Goal: Task Accomplishment & Management: Use online tool/utility

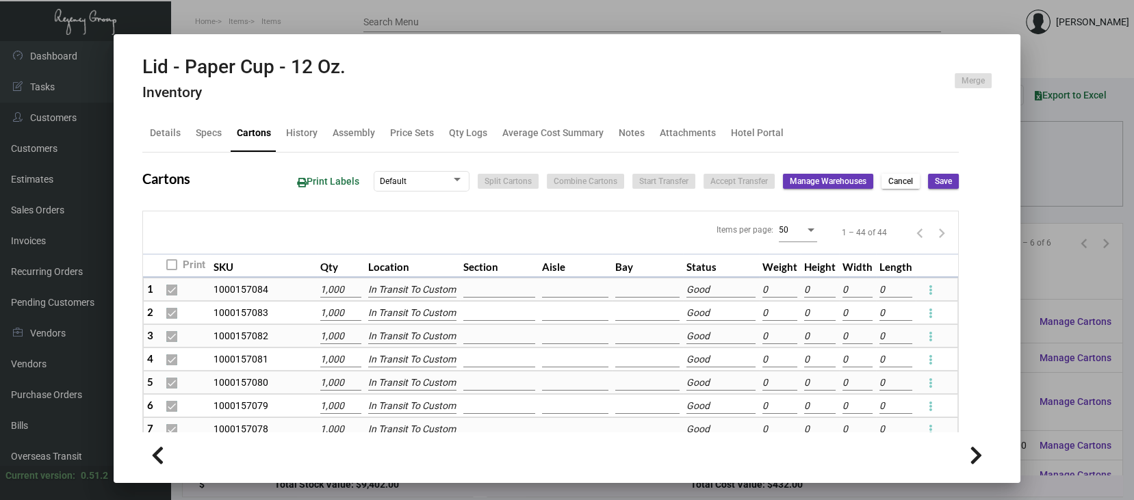
scroll to position [182, 0]
click at [1057, 368] on div at bounding box center [567, 250] width 1134 height 500
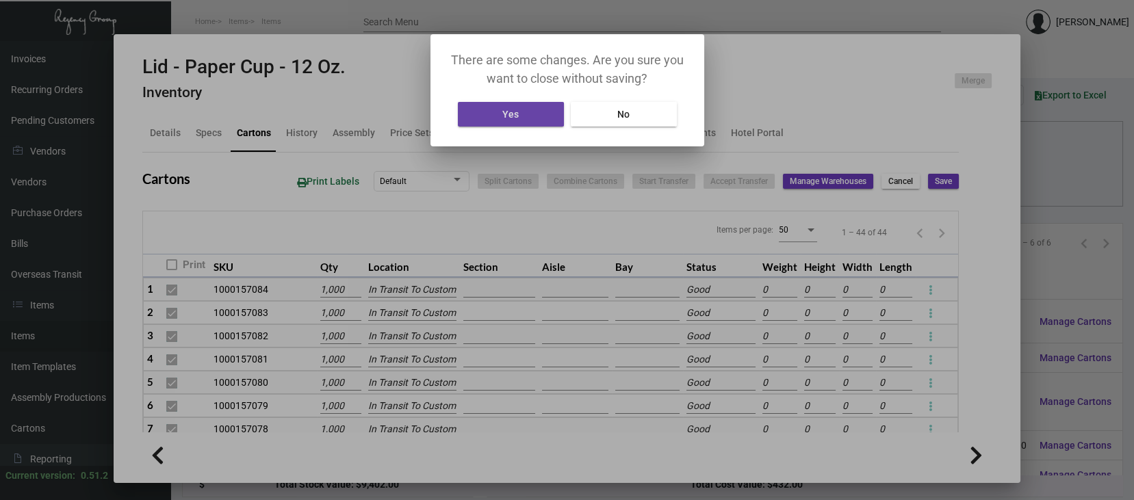
click at [536, 114] on button "Yes" at bounding box center [511, 114] width 106 height 25
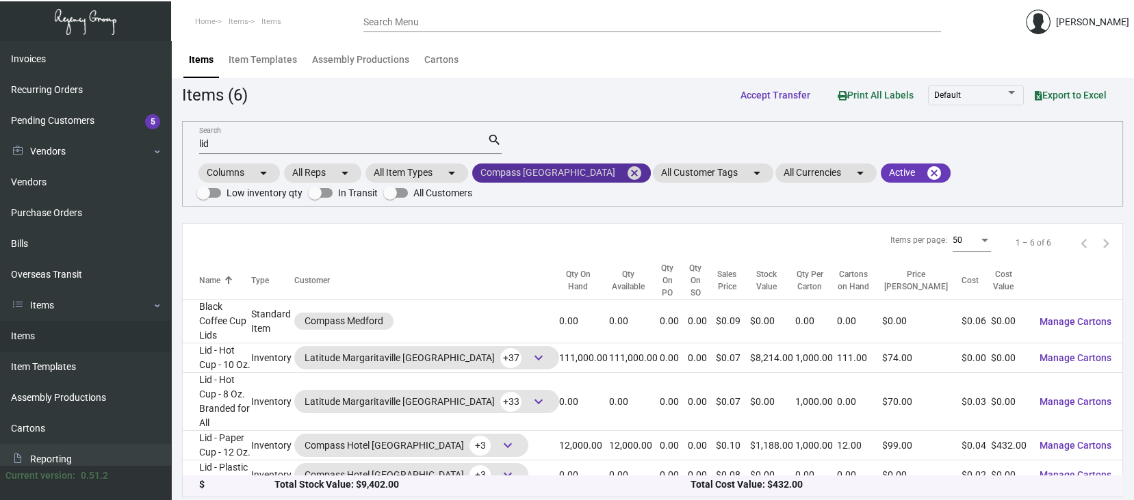
click at [626, 175] on mat-icon "cancel" at bounding box center [634, 173] width 16 height 16
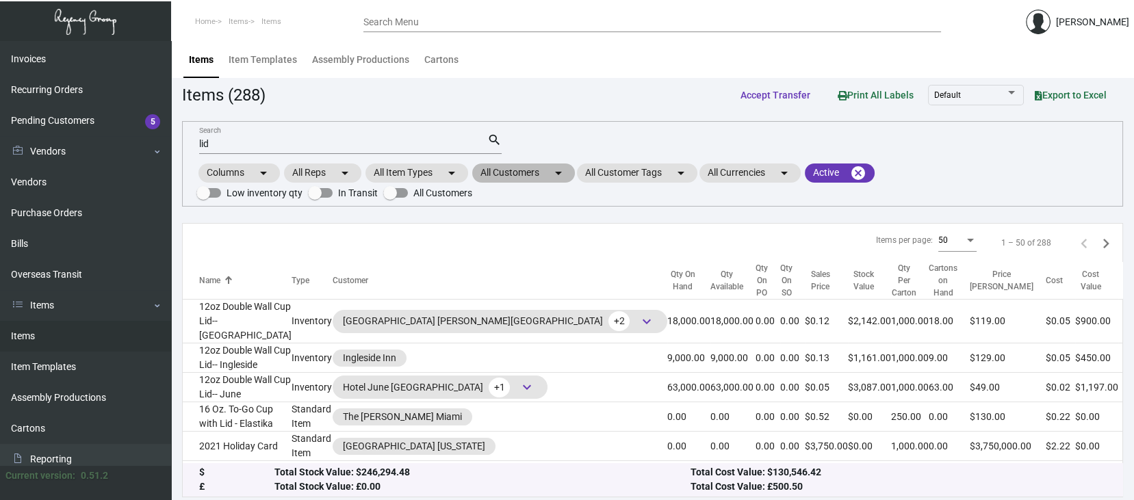
click at [517, 176] on mat-chip "All Customers arrow_drop_down" at bounding box center [523, 173] width 103 height 19
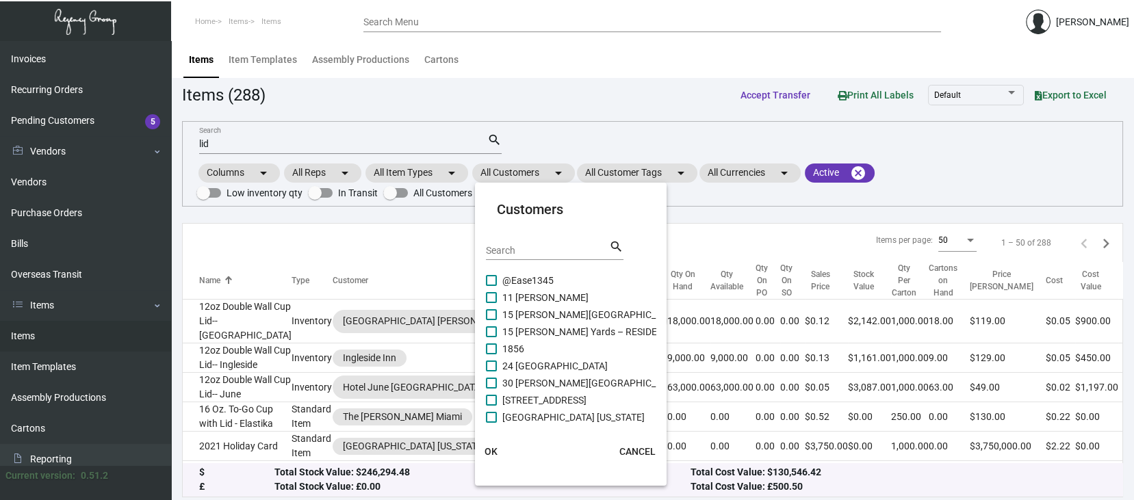
click at [494, 247] on input "Search" at bounding box center [547, 251] width 123 height 11
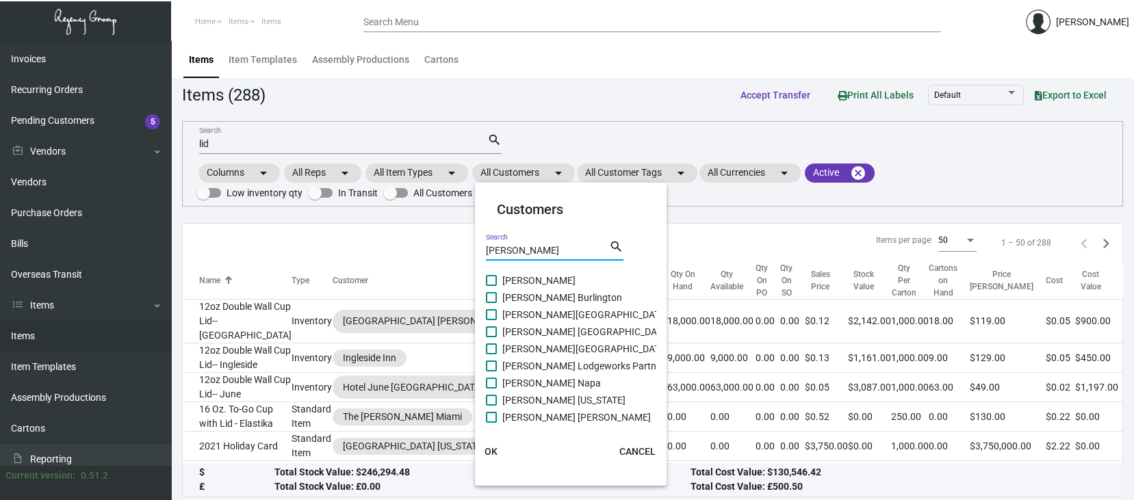
type input "[PERSON_NAME]"
click at [489, 397] on span at bounding box center [491, 400] width 11 height 11
click at [491, 406] on input "[PERSON_NAME] [US_STATE]" at bounding box center [491, 406] width 1 height 1
checkbox input "true"
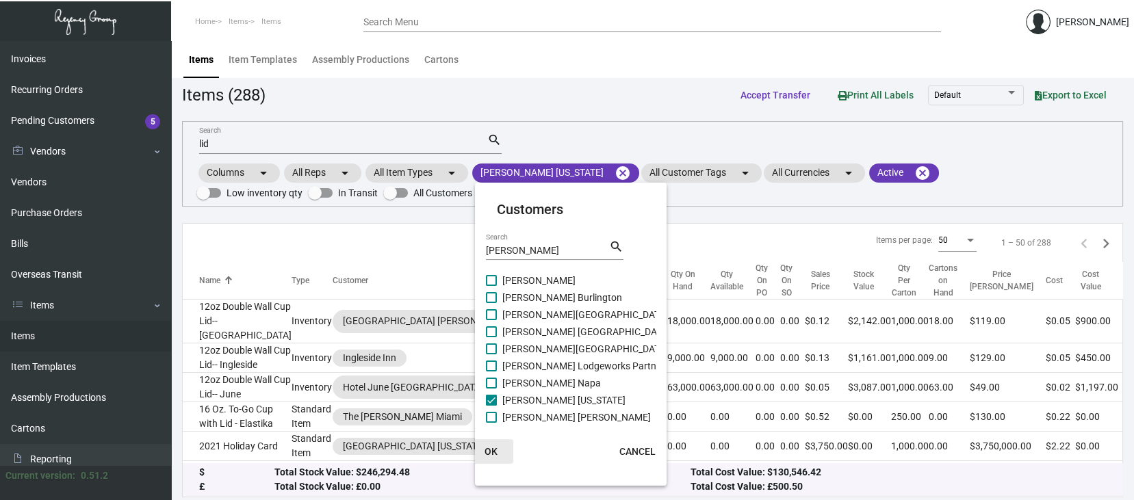
click at [489, 446] on span "OK" at bounding box center [491, 451] width 13 height 11
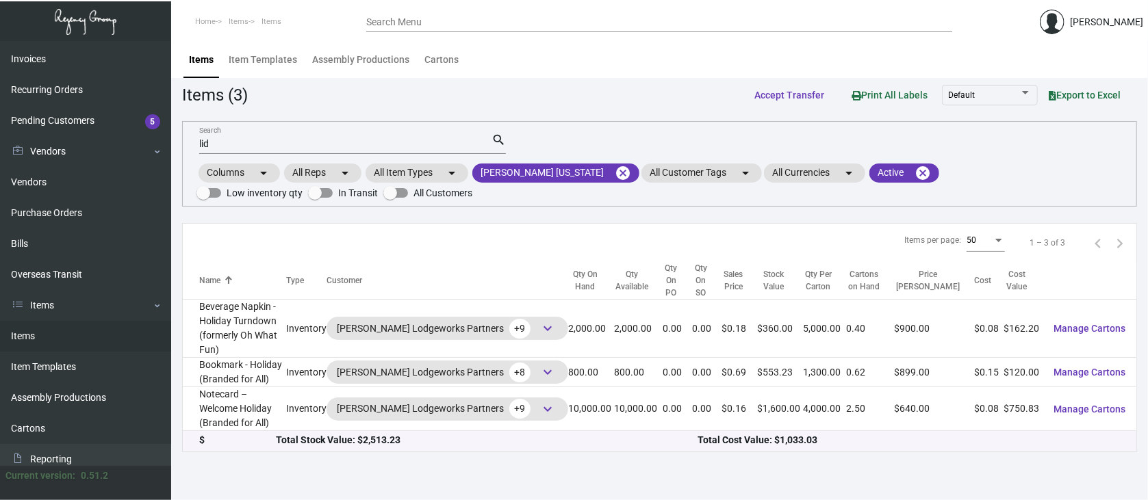
click at [219, 143] on input "lid" at bounding box center [345, 144] width 292 height 11
type input "l"
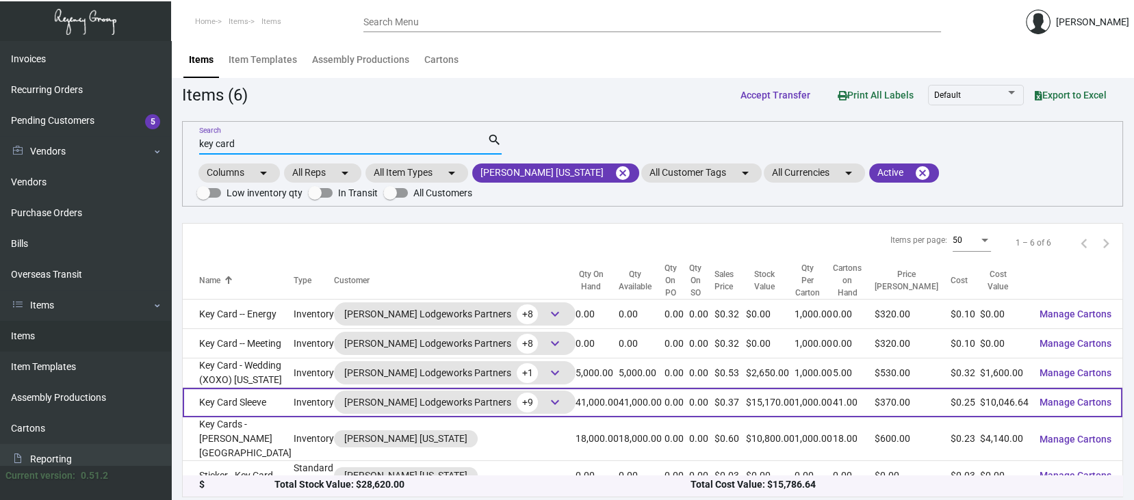
scroll to position [3, 0]
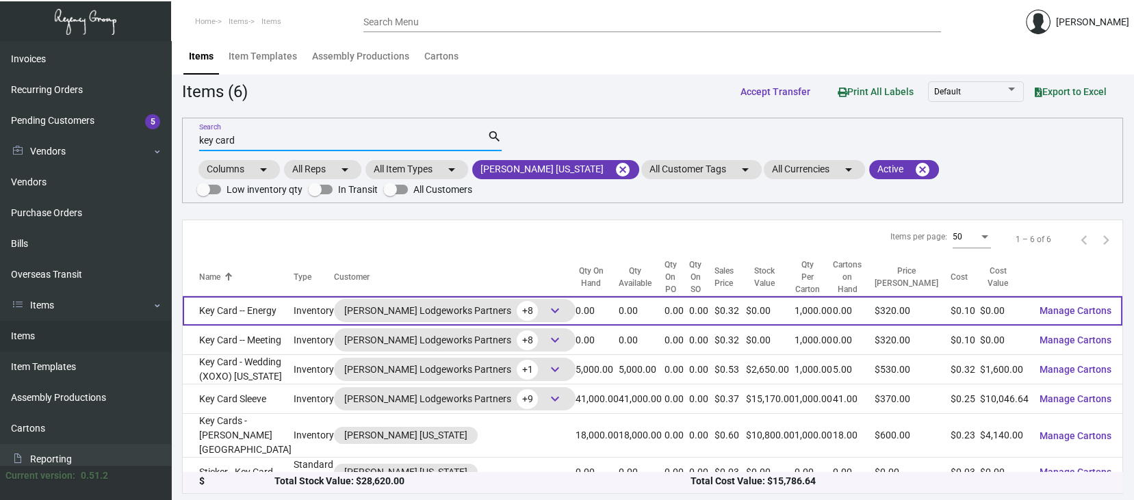
type input "key card"
click at [1077, 309] on span "Manage Cartons" at bounding box center [1076, 310] width 72 height 11
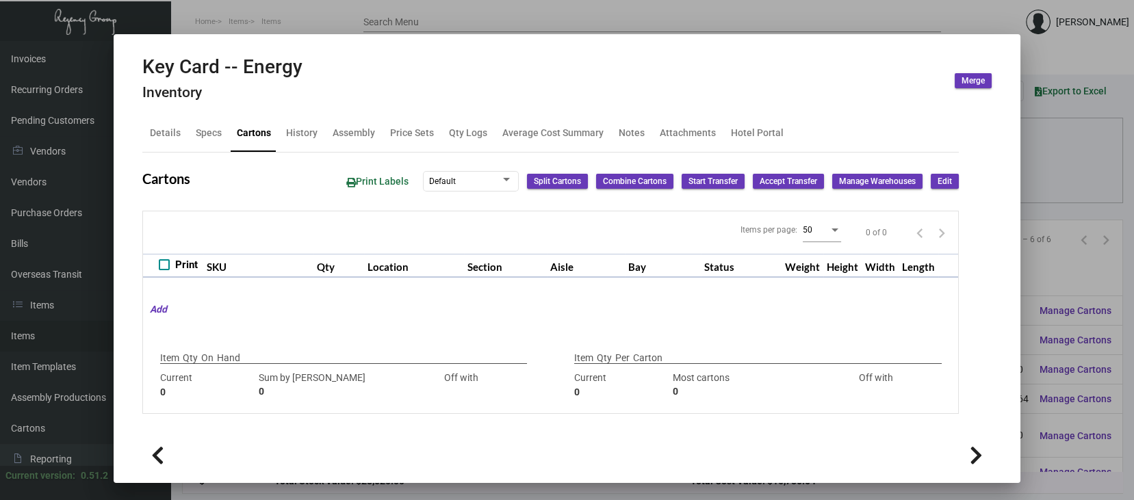
type input "0"
type input "1,000"
type input "1000"
type input "0"
